Goal: Information Seeking & Learning: Learn about a topic

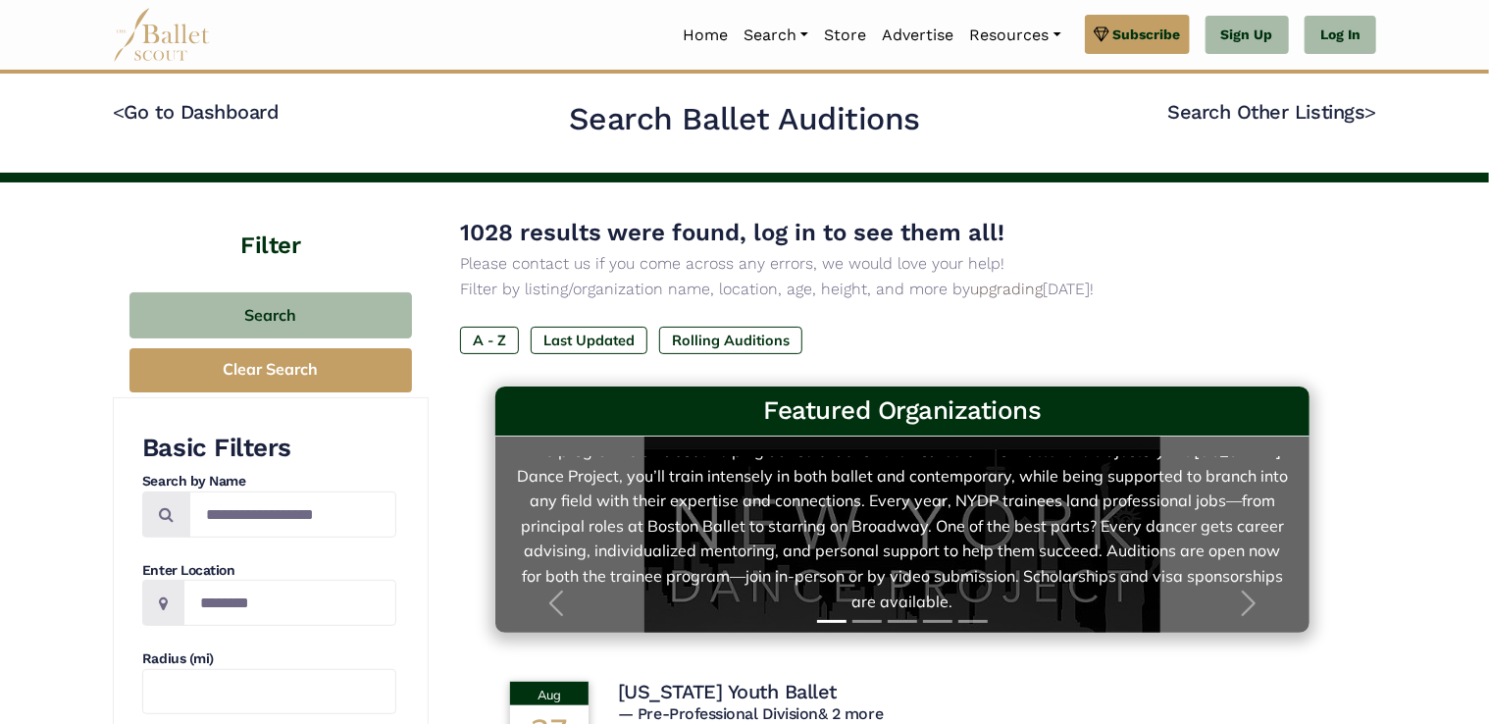
scroll to position [57, 0]
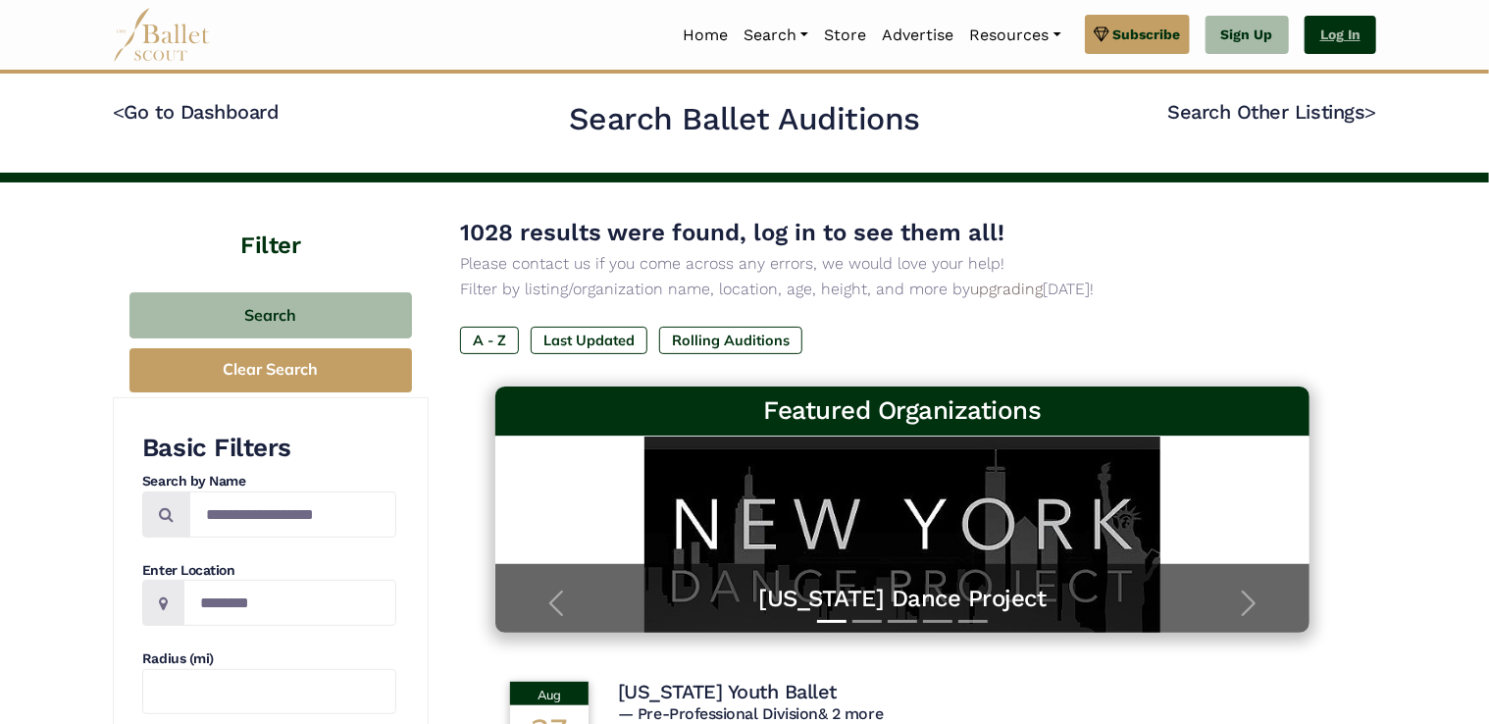
click at [1329, 37] on link "Log In" at bounding box center [1340, 35] width 72 height 39
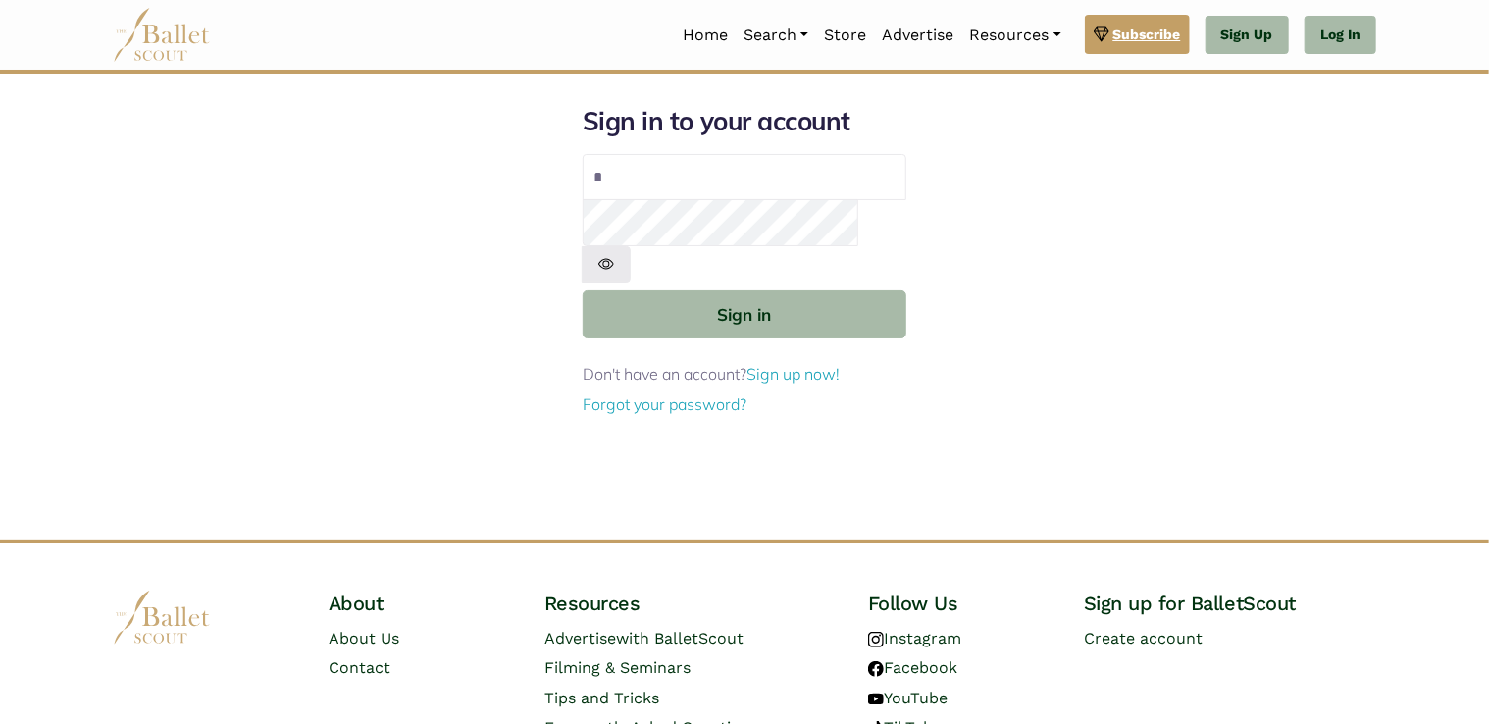
click at [583, 290] on button "Sign in" at bounding box center [745, 314] width 324 height 48
type input "**********"
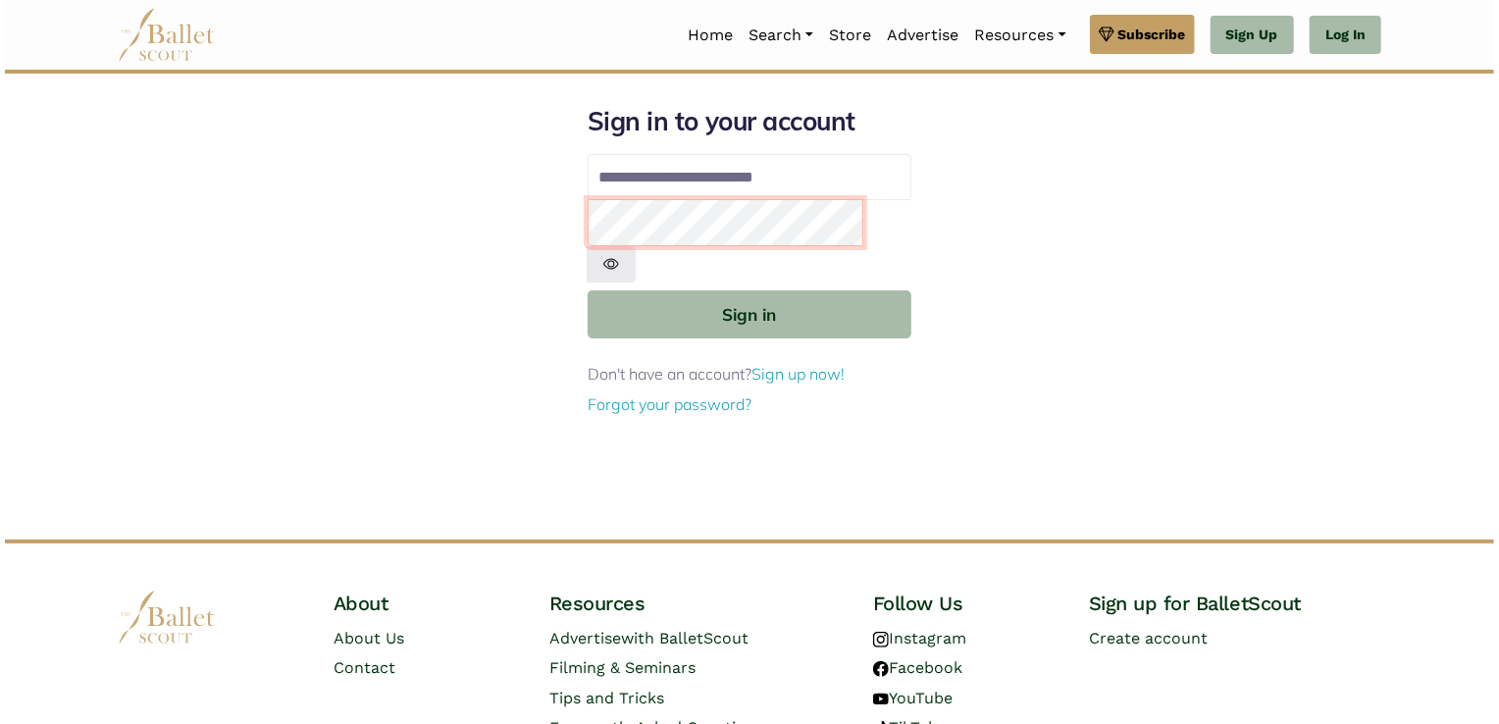
scroll to position [98, 0]
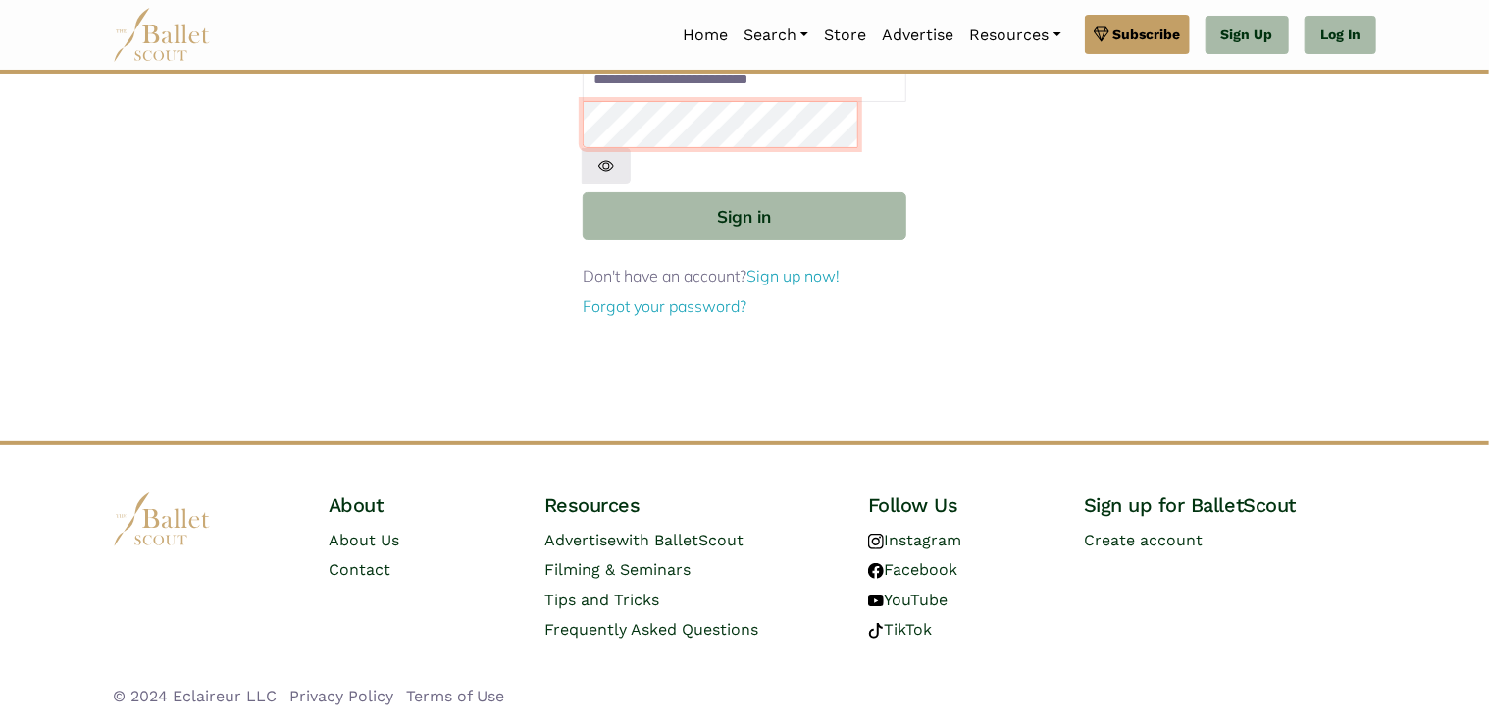
click at [583, 192] on button "Sign in" at bounding box center [745, 216] width 324 height 48
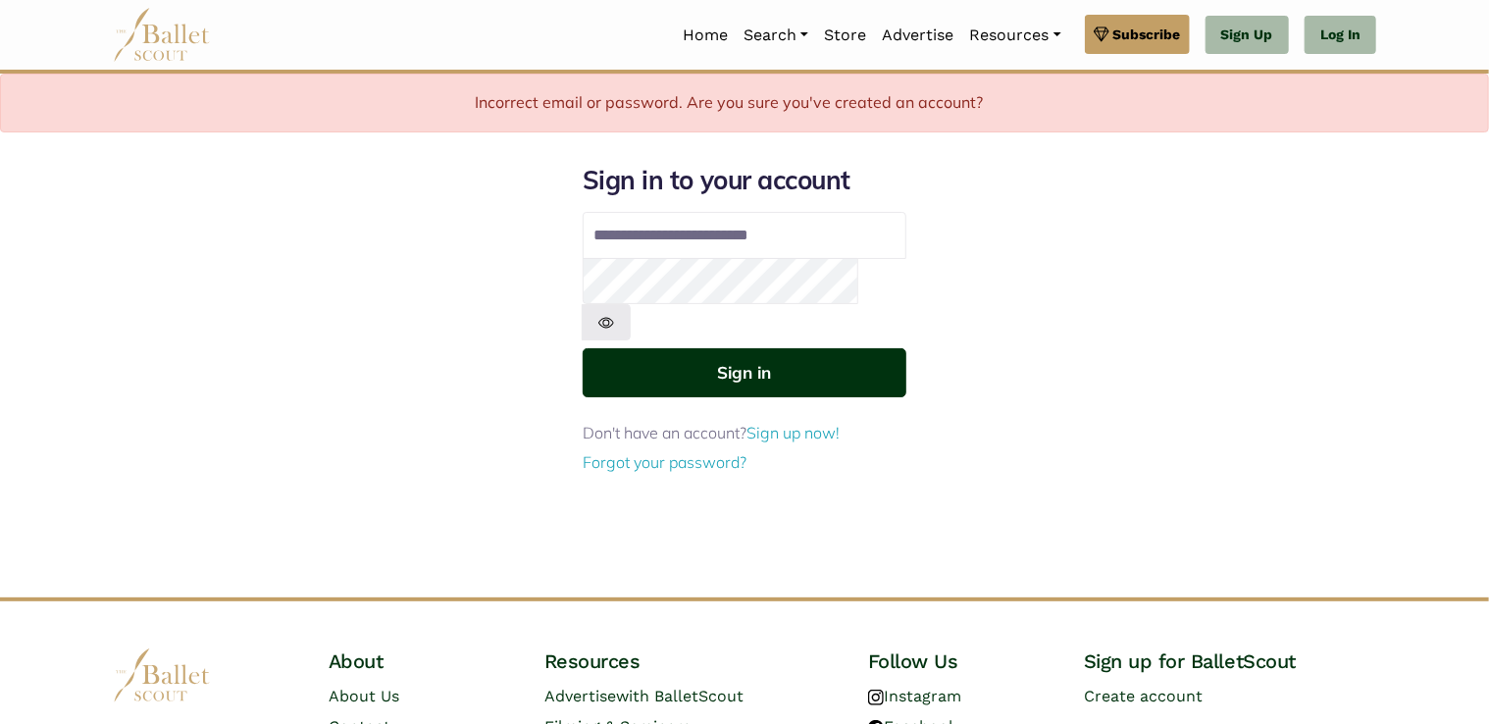
click at [723, 348] on button "Sign in" at bounding box center [745, 372] width 324 height 48
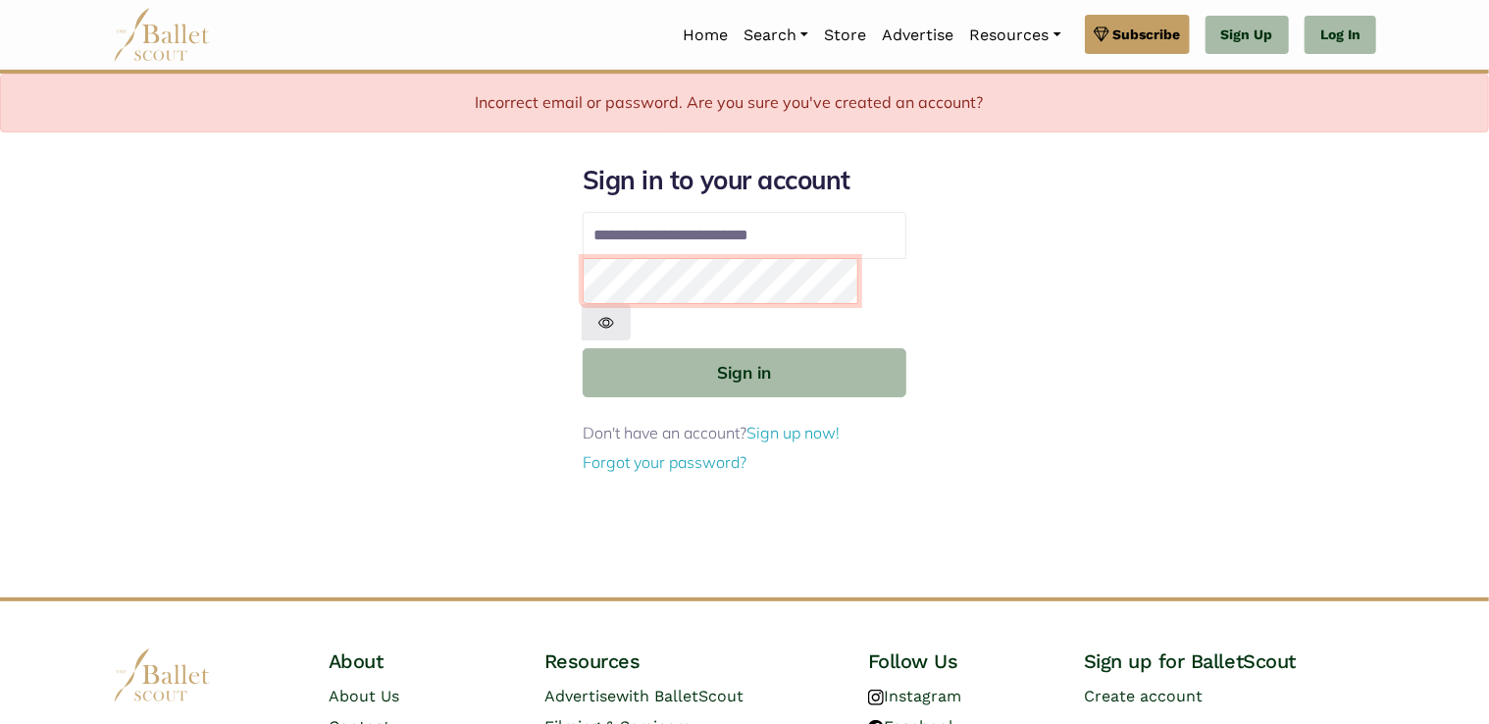
click at [583, 348] on button "Sign in" at bounding box center [745, 372] width 324 height 48
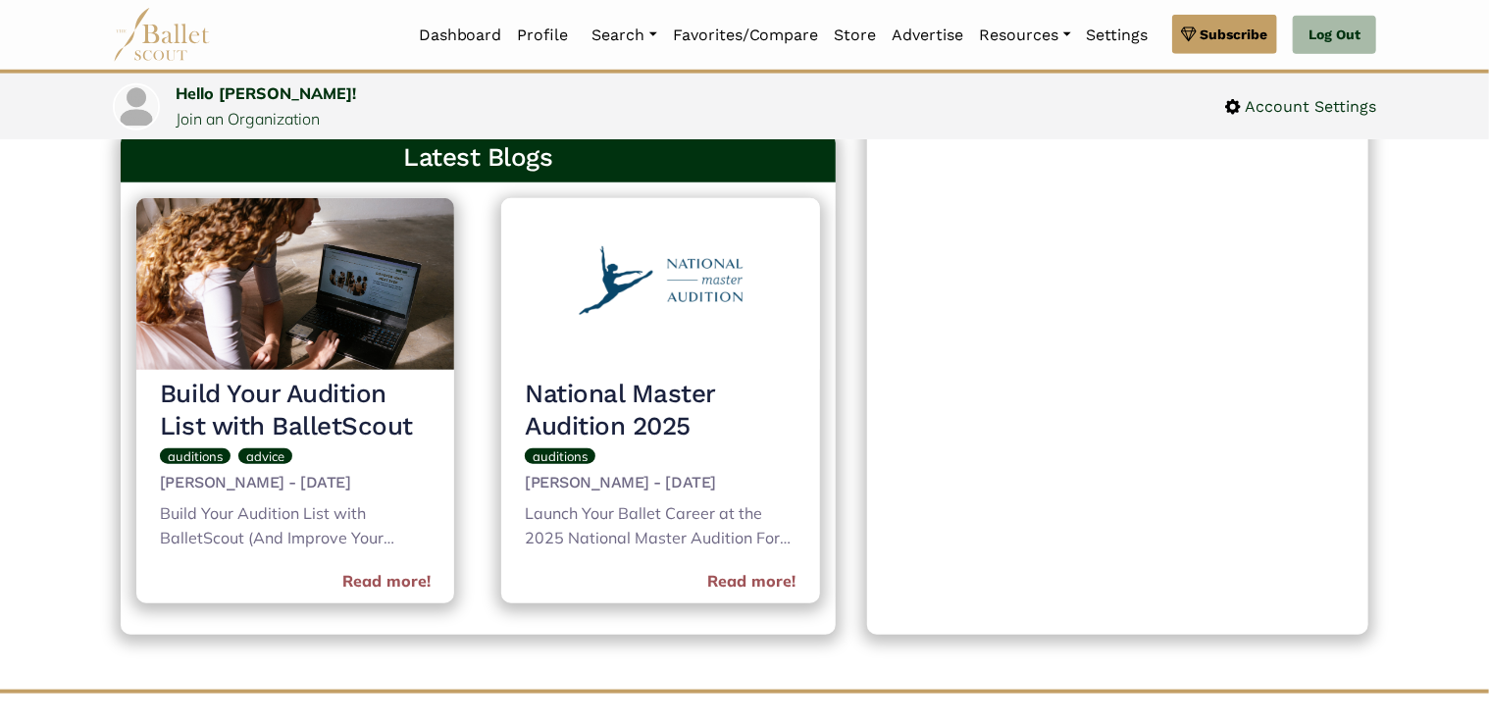
scroll to position [732, 0]
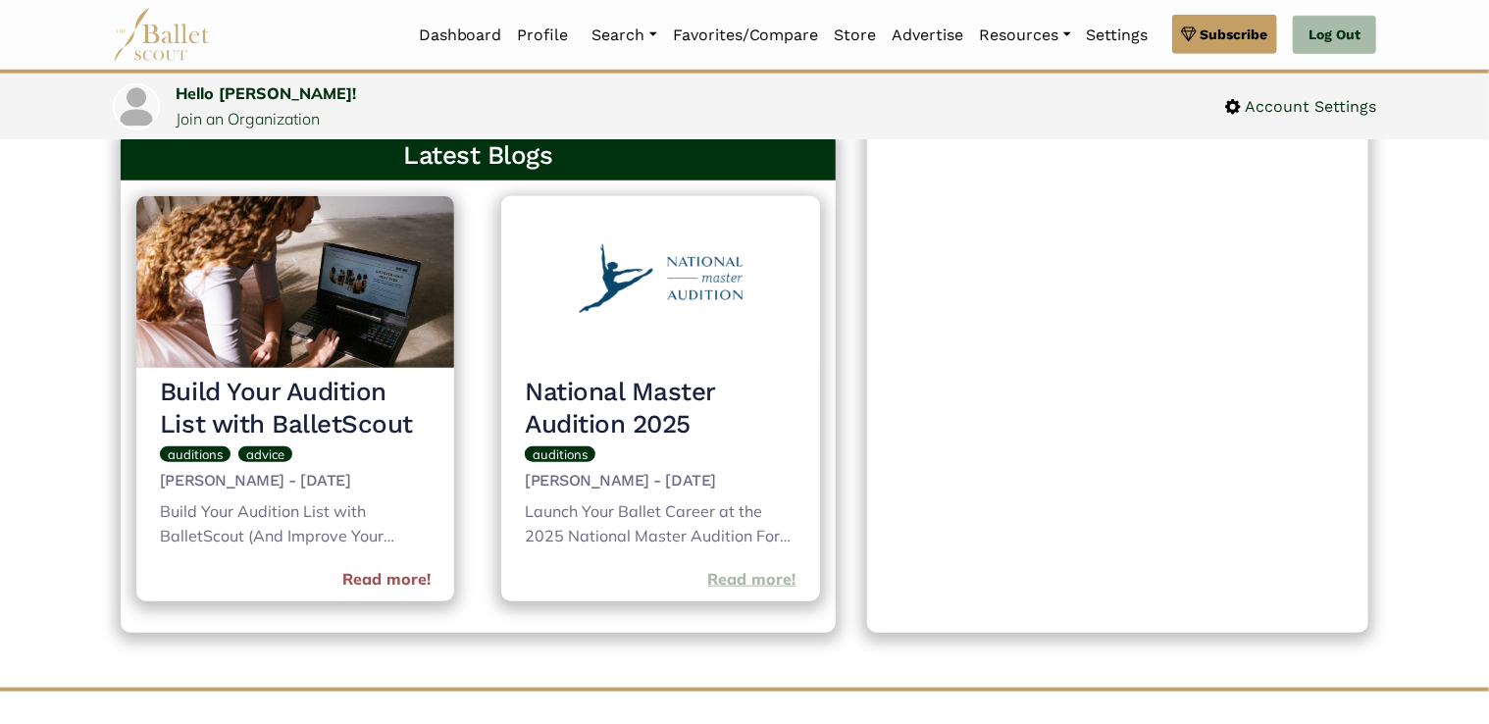
click at [722, 580] on link "Read more!" at bounding box center [752, 579] width 88 height 25
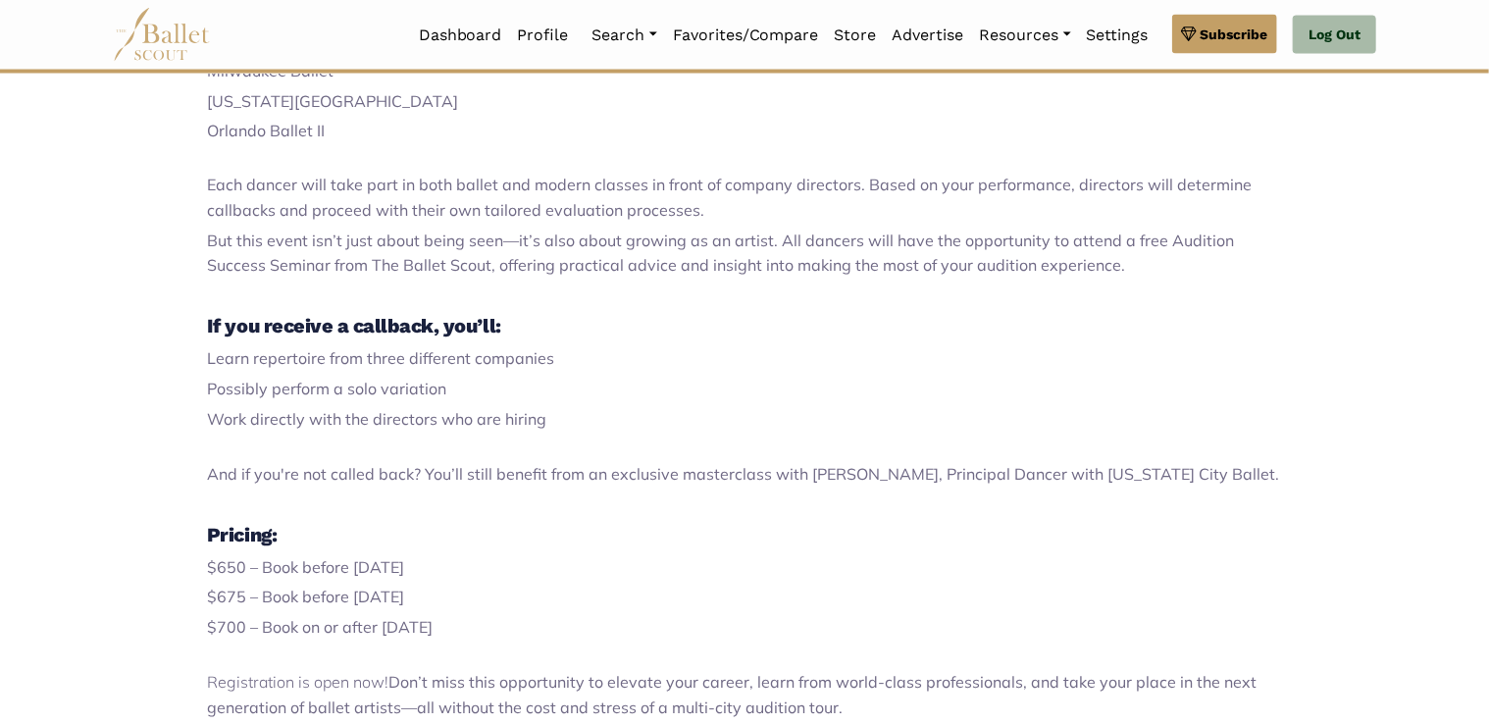
scroll to position [1602, 0]
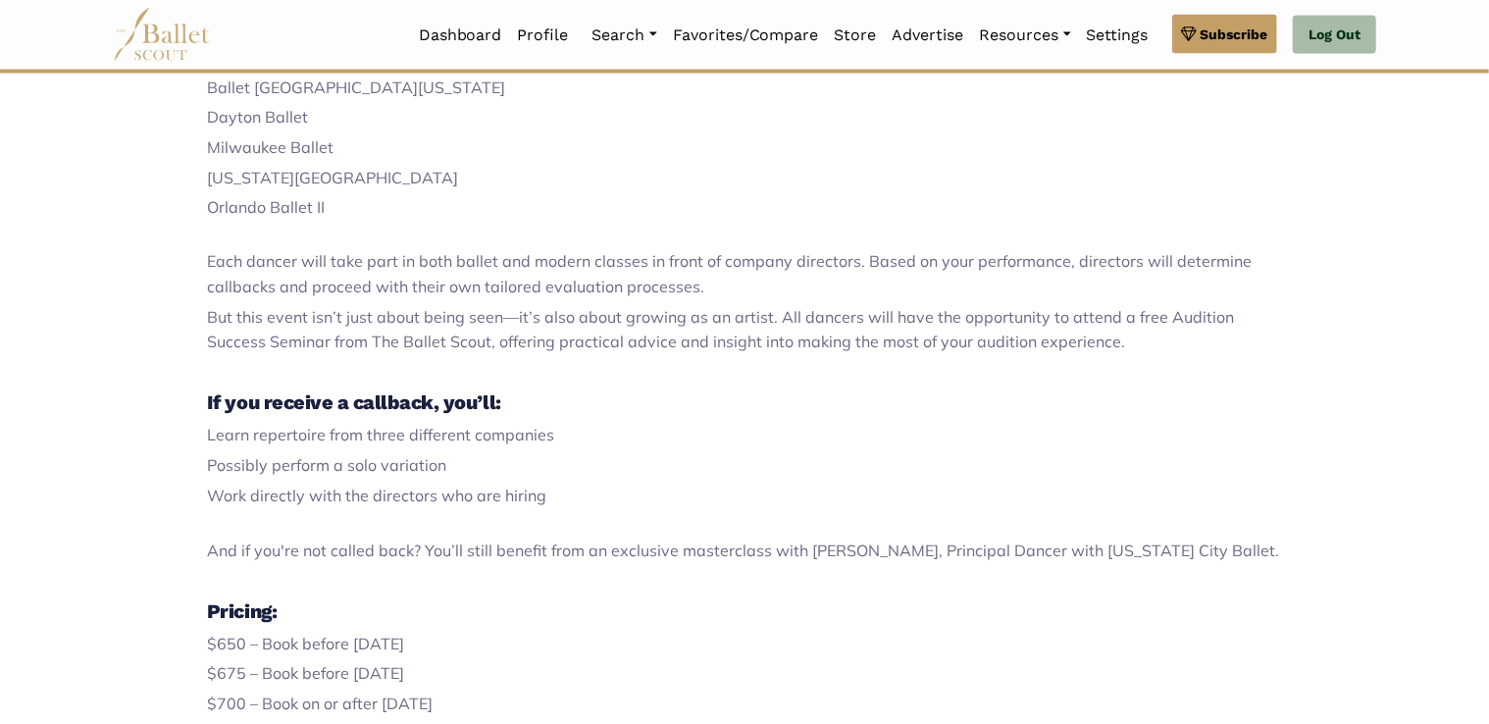
click at [743, 339] on span "But this event isn’t just about being seen—it’s also about growing as an artist…" at bounding box center [720, 330] width 1027 height 45
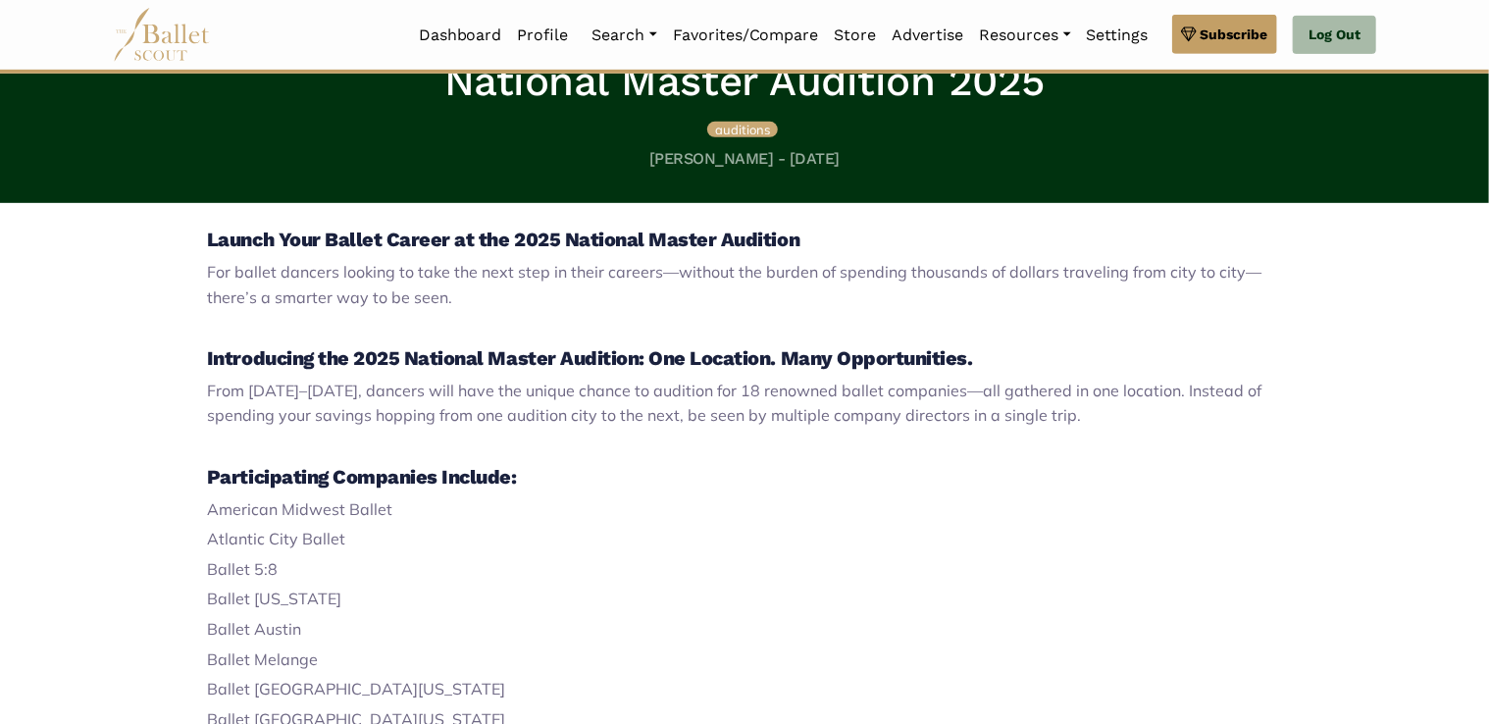
scroll to position [450, 0]
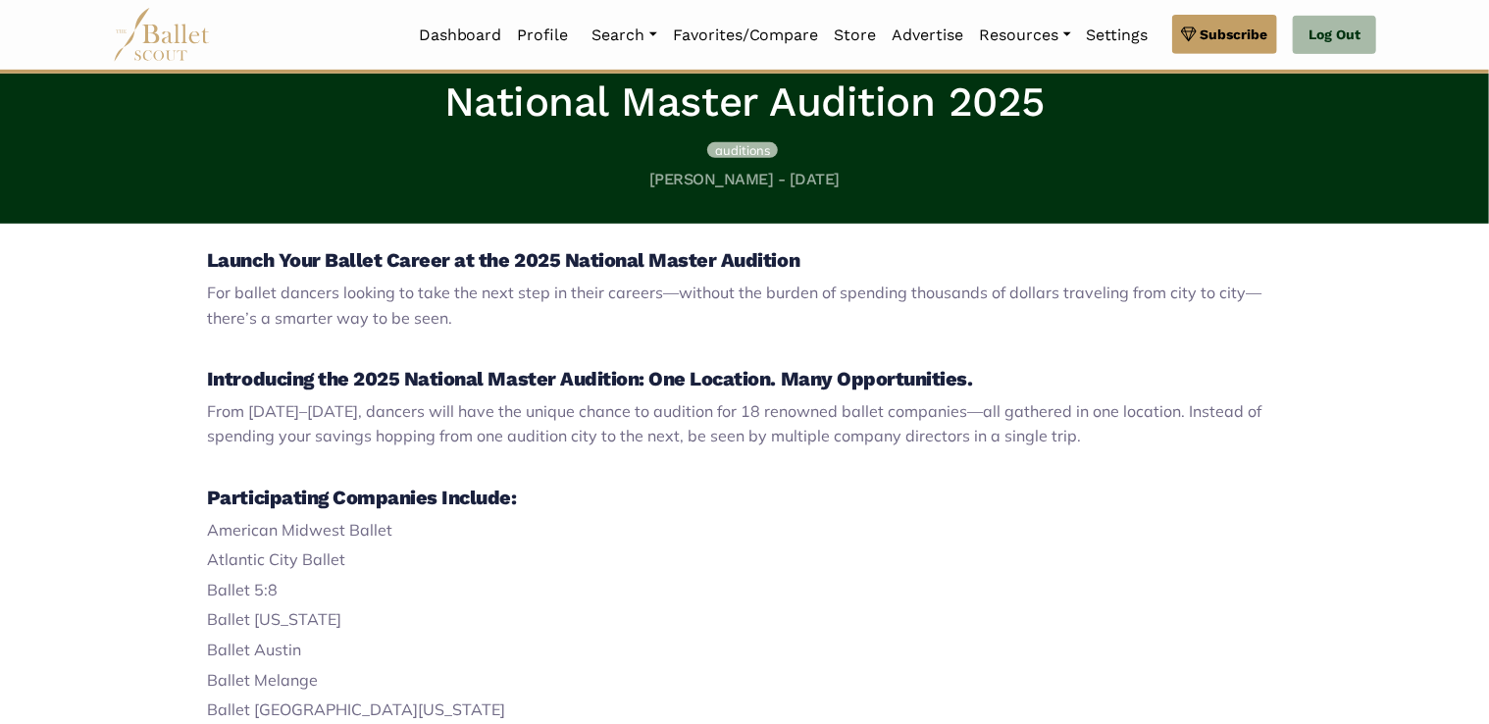
click at [734, 150] on span "auditions" at bounding box center [742, 150] width 55 height 16
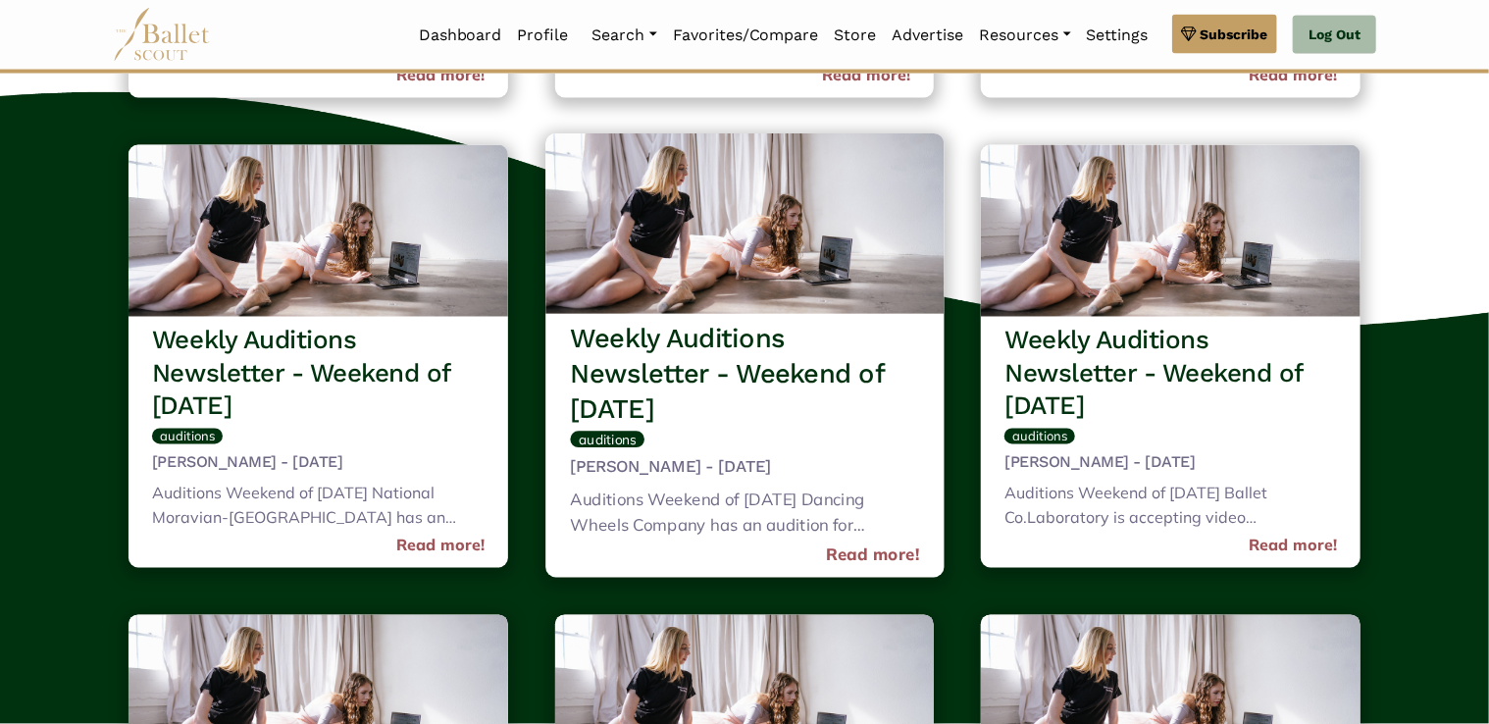
scroll to position [1537, 0]
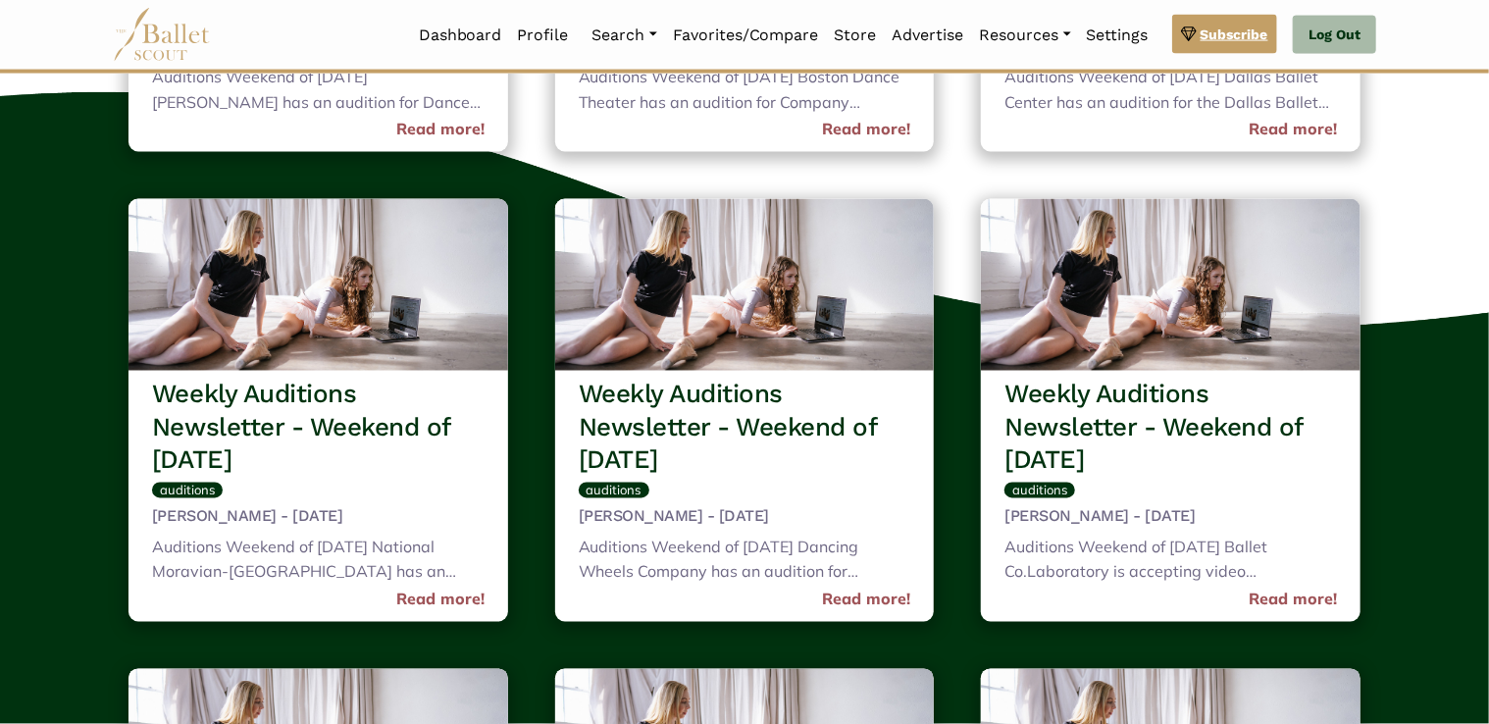
click at [1213, 37] on span "Subscribe" at bounding box center [1234, 35] width 68 height 22
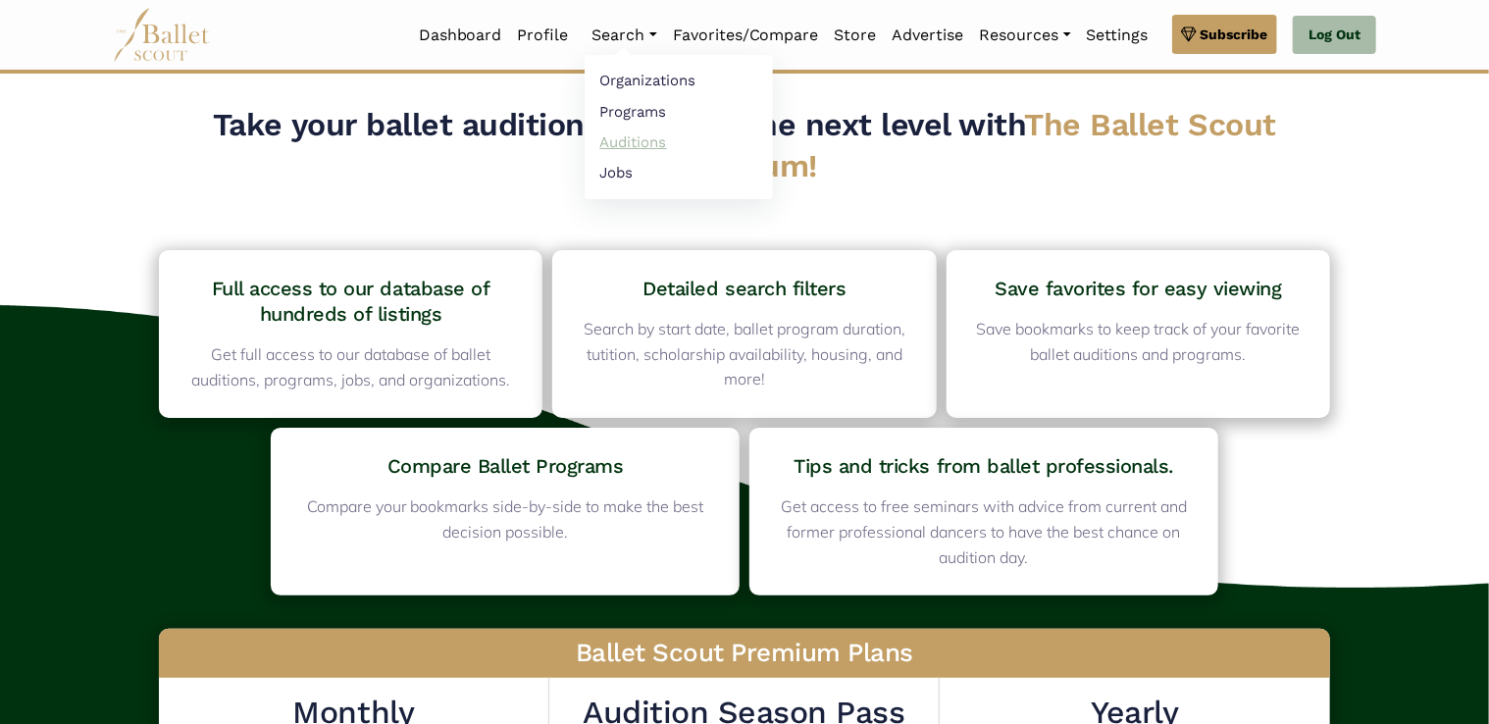
click at [632, 145] on link "Auditions" at bounding box center [678, 142] width 188 height 30
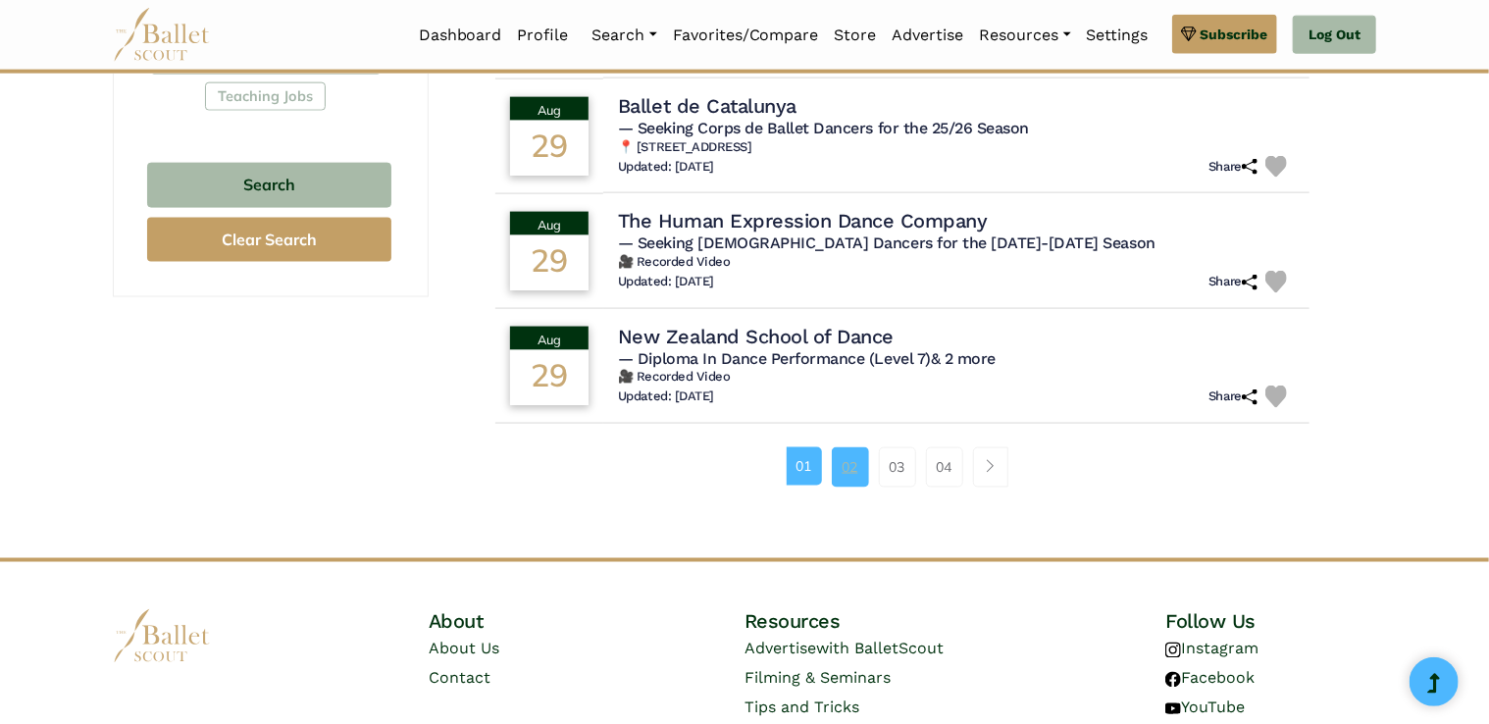
scroll to position [1275, 0]
click at [851, 469] on link "02" at bounding box center [850, 466] width 37 height 39
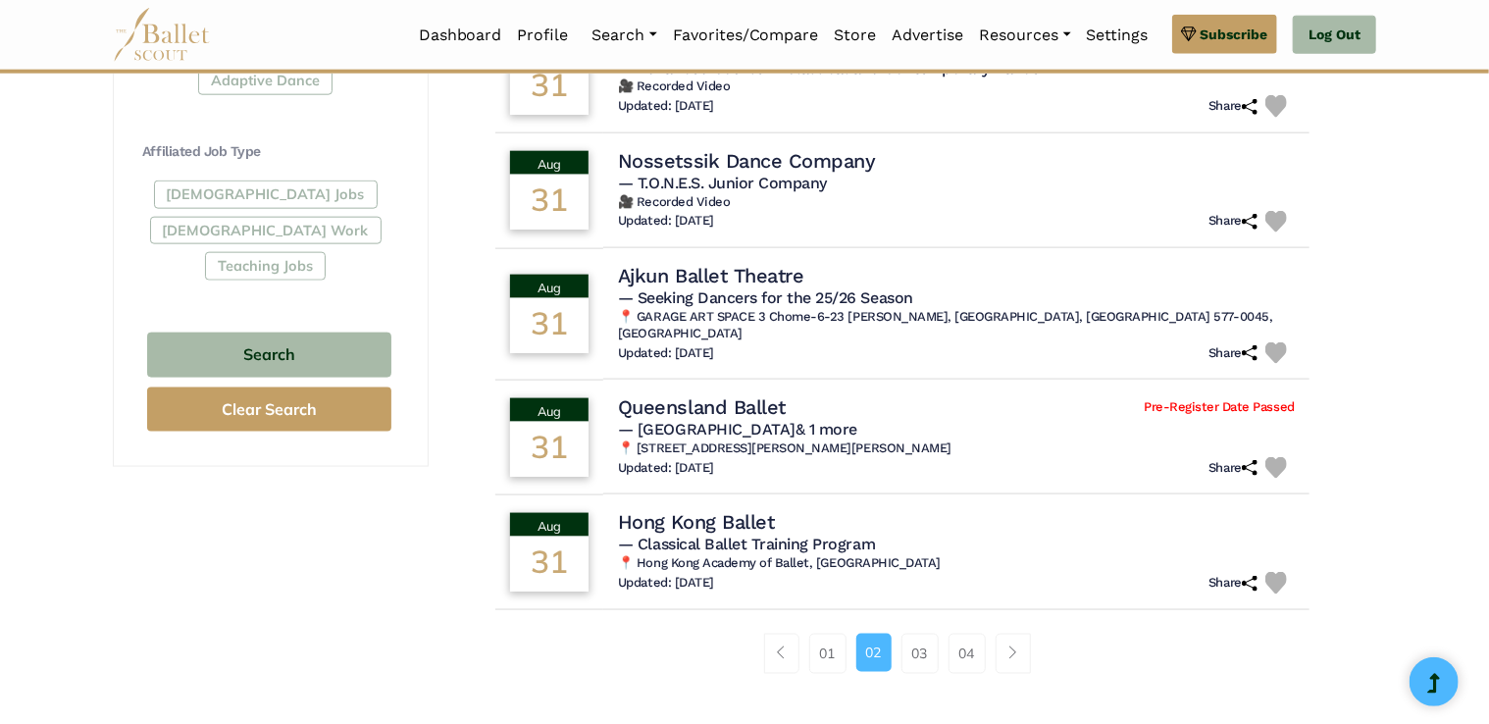
scroll to position [1106, 0]
click at [919, 635] on link "03" at bounding box center [919, 652] width 37 height 39
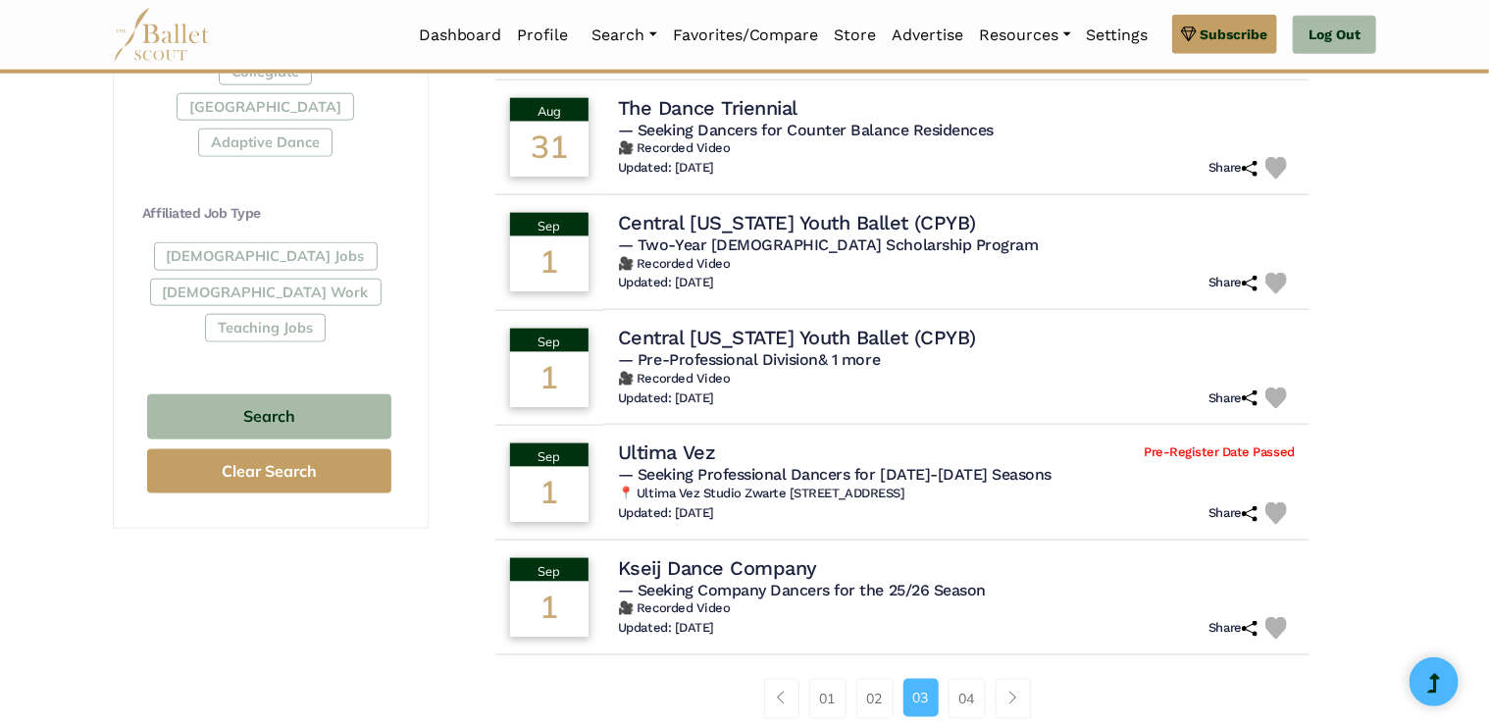
scroll to position [1057, 0]
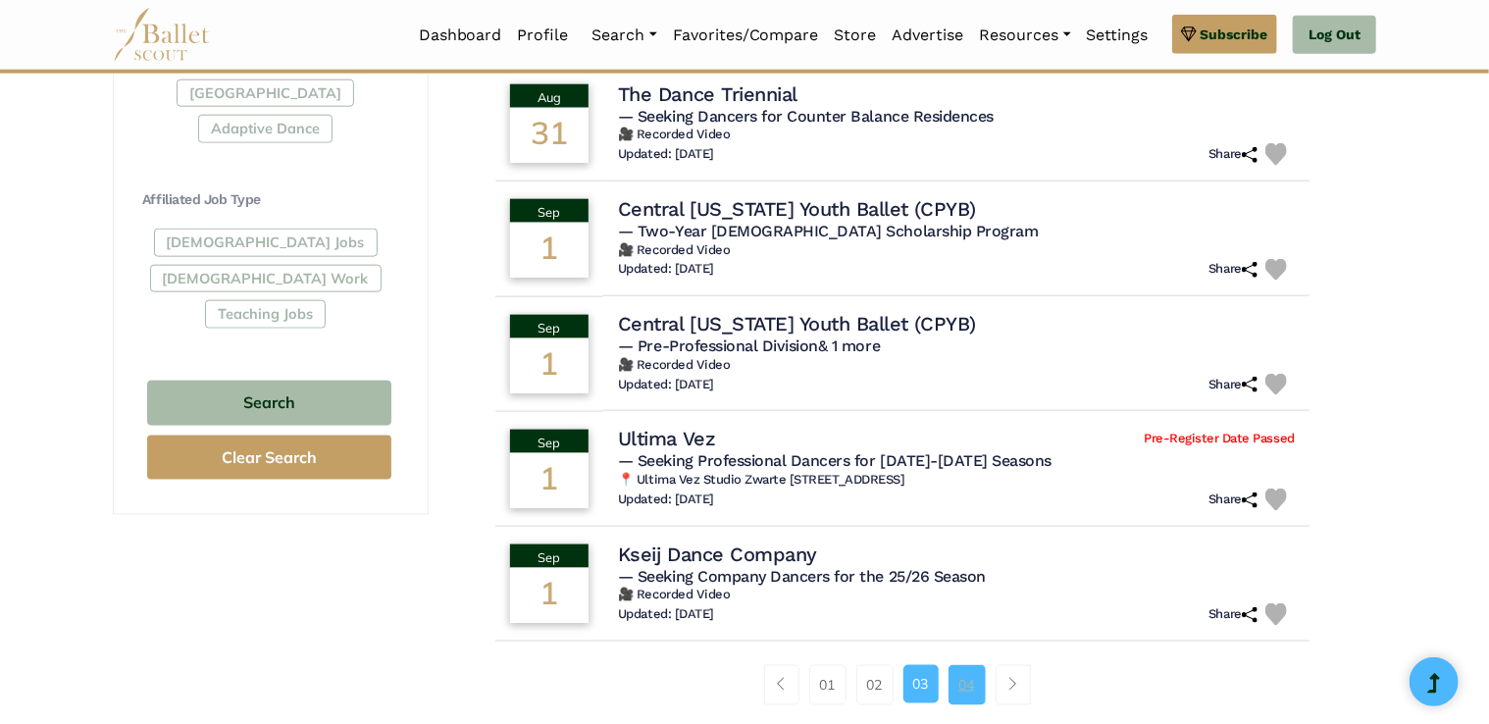
click at [958, 688] on link "04" at bounding box center [966, 684] width 37 height 39
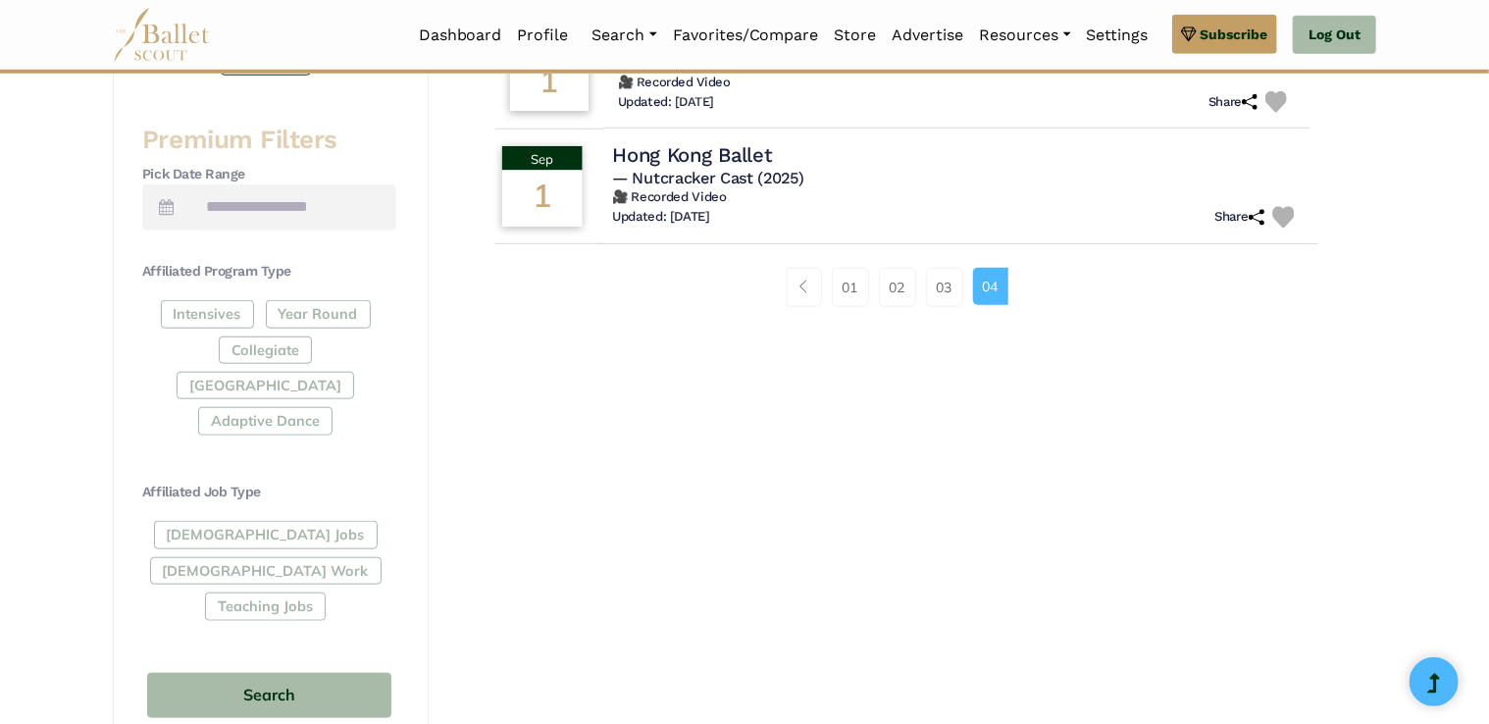
scroll to position [760, 0]
